Goal: Task Accomplishment & Management: Use online tool/utility

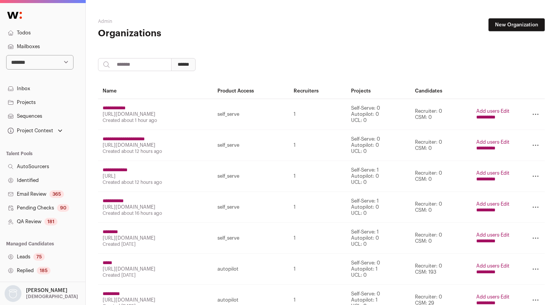
click at [150, 67] on input "search" at bounding box center [134, 64] width 73 height 13
click at [170, 64] on input "search" at bounding box center [134, 64] width 73 height 13
paste input "*******"
type input "*******"
click at [216, 63] on div "******* ******" at bounding box center [321, 64] width 447 height 13
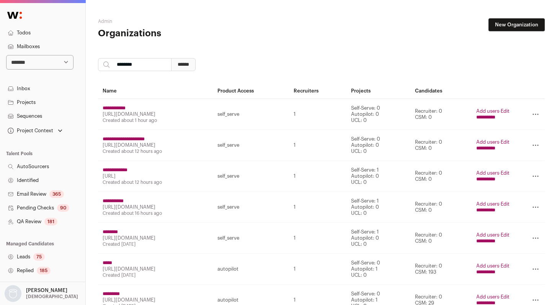
click at [196, 64] on input "******" at bounding box center [183, 64] width 24 height 13
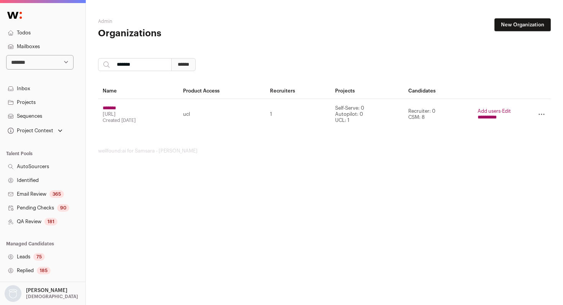
click at [486, 119] on input "**********" at bounding box center [486, 117] width 19 height 6
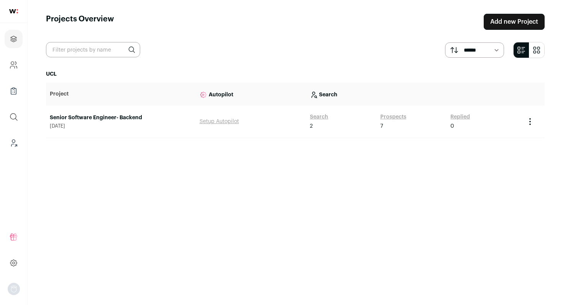
click at [491, 117] on div "Replied 0" at bounding box center [483, 121] width 67 height 17
click at [392, 116] on link "Prospects" at bounding box center [393, 117] width 26 height 8
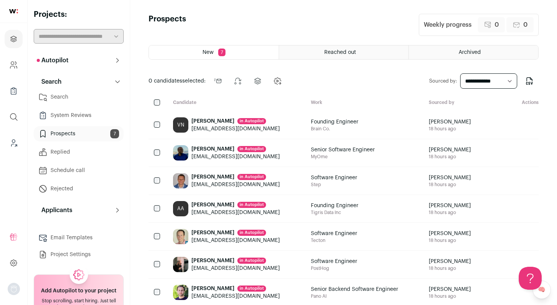
click at [101, 136] on link "Prospects 7" at bounding box center [79, 133] width 90 height 15
click at [90, 115] on link "System Reviews" at bounding box center [79, 115] width 90 height 15
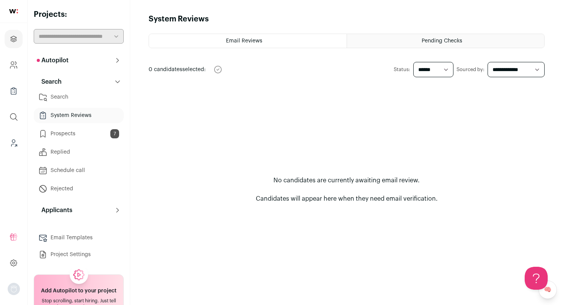
click at [92, 132] on link "Prospects 7" at bounding box center [79, 133] width 90 height 15
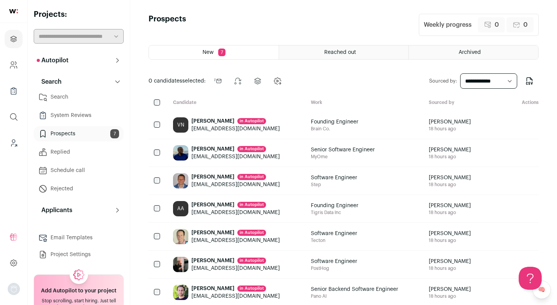
scroll to position [15, 0]
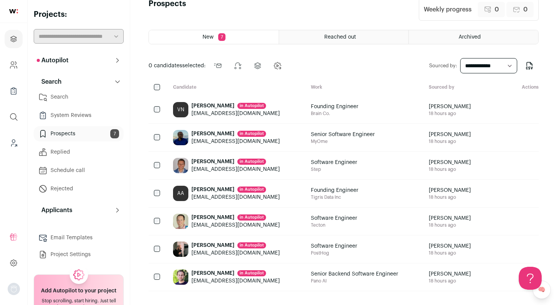
click at [67, 96] on link "Search" at bounding box center [79, 97] width 90 height 15
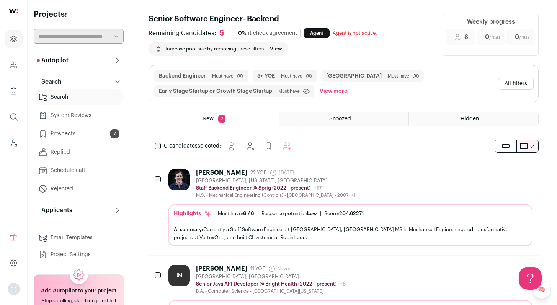
click at [361, 189] on div "[PERSON_NAME] 22 YOE [DATE] Admin only. The last time the profile was scraped. …" at bounding box center [350, 183] width 364 height 29
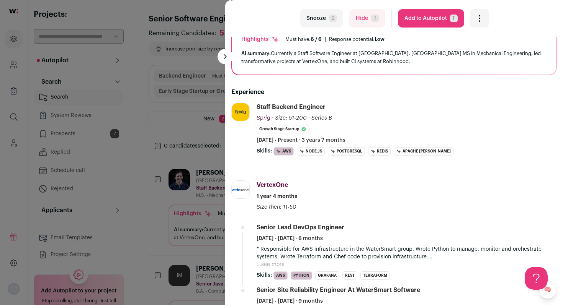
scroll to position [70, 0]
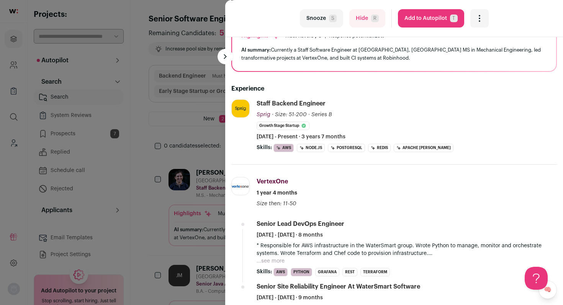
click at [411, 23] on button "Add to Autopilot T" at bounding box center [431, 18] width 66 height 18
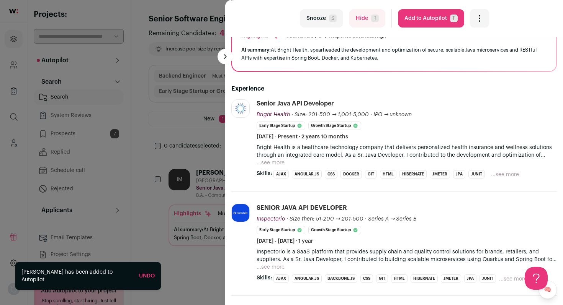
click at [183, 145] on div "Snooze S Hide R Add to Autopilot T More actions Report a Problem Report the can…" at bounding box center [281, 152] width 563 height 305
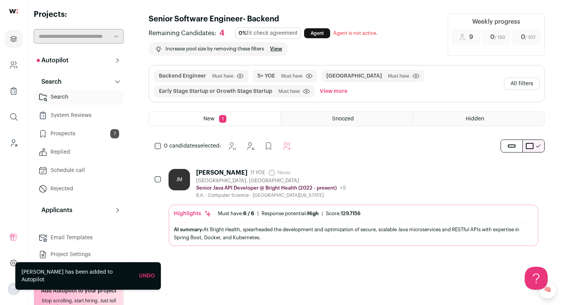
click at [402, 186] on div "JM [PERSON_NAME] 11 YOE Never Admin only. The last time the profile was scraped…" at bounding box center [353, 183] width 370 height 29
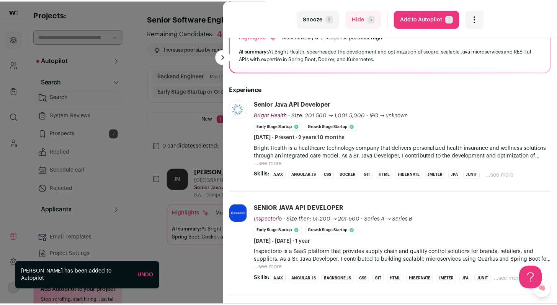
scroll to position [72, 0]
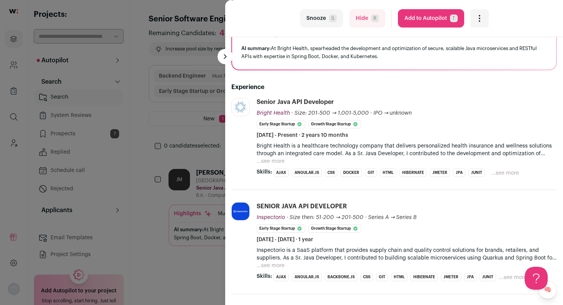
click at [150, 149] on div "Snooze S Hide R Add to Autopilot T More actions Report a Problem Report the can…" at bounding box center [281, 152] width 563 height 305
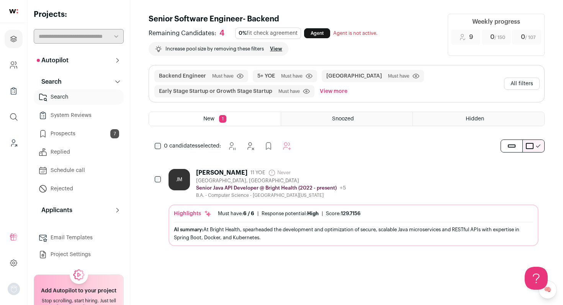
click at [74, 132] on link "Prospects 7" at bounding box center [79, 133] width 90 height 15
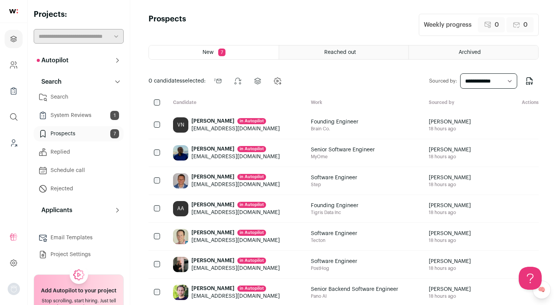
click at [97, 115] on link "System Reviews 1" at bounding box center [79, 115] width 90 height 15
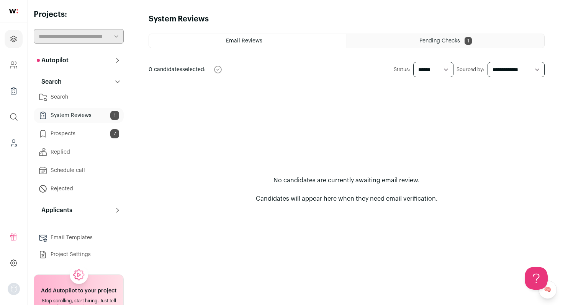
click at [454, 43] on span "Pending Checks" at bounding box center [439, 40] width 41 height 5
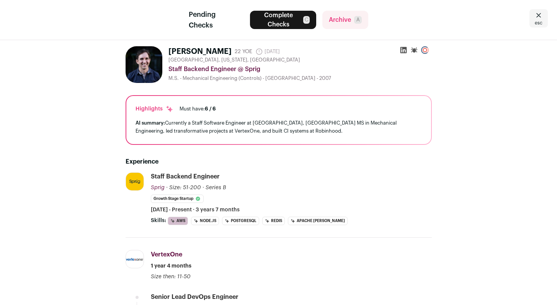
click at [544, 16] on link "esc" at bounding box center [538, 18] width 18 height 18
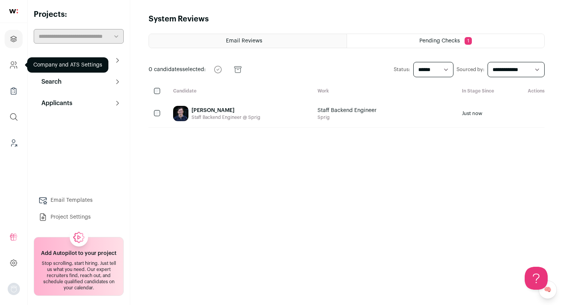
click at [15, 65] on icon "Company and ATS Settings" at bounding box center [13, 64] width 9 height 9
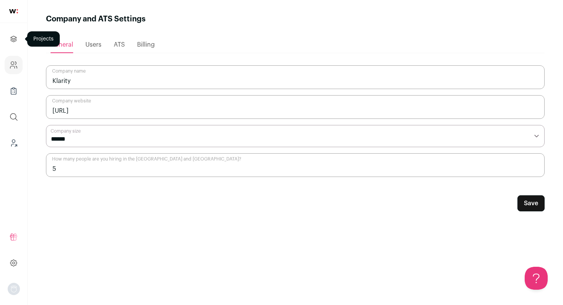
click at [7, 37] on link "Projects" at bounding box center [14, 39] width 18 height 18
click at [8, 37] on link "Projects" at bounding box center [14, 39] width 18 height 18
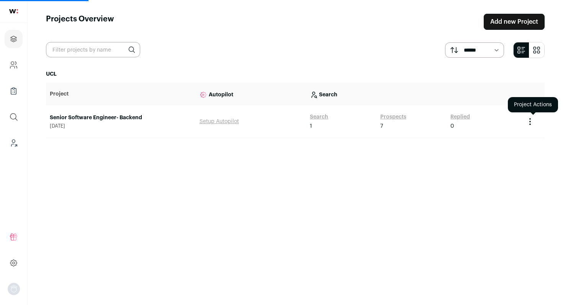
click at [529, 124] on icon "Project Actions" at bounding box center [529, 121] width 9 height 9
click at [513, 157] on button "Create Share Link" at bounding box center [513, 156] width 42 height 6
click at [531, 121] on icon "Project Actions" at bounding box center [529, 121] width 9 height 9
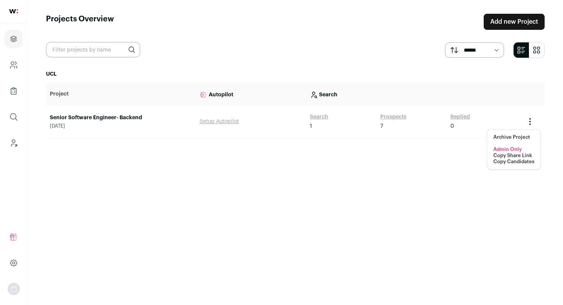
click at [510, 157] on button "Copy Share Link" at bounding box center [512, 156] width 39 height 6
